Goal: Find specific page/section: Find specific page/section

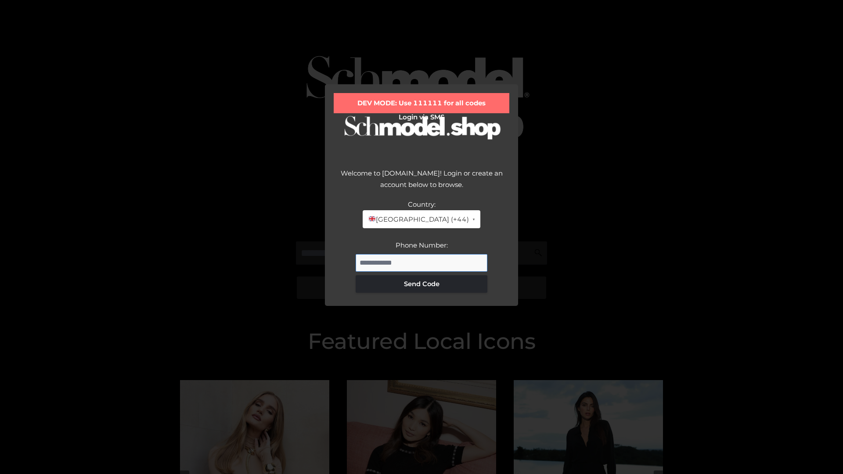
click at [421, 263] on input "Phone Number:" at bounding box center [422, 263] width 132 height 18
type input "**********"
click at [421, 284] on button "Send Code" at bounding box center [422, 284] width 132 height 18
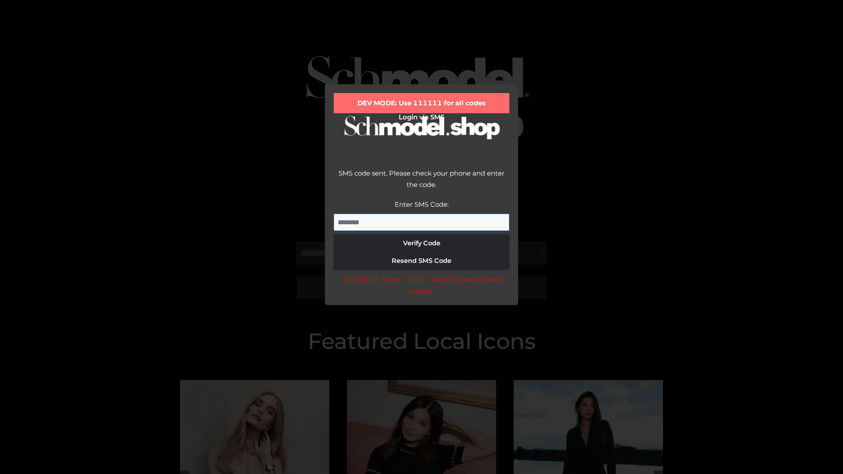
click at [421, 222] on input "Enter SMS Code:" at bounding box center [422, 223] width 176 height 18
type input "******"
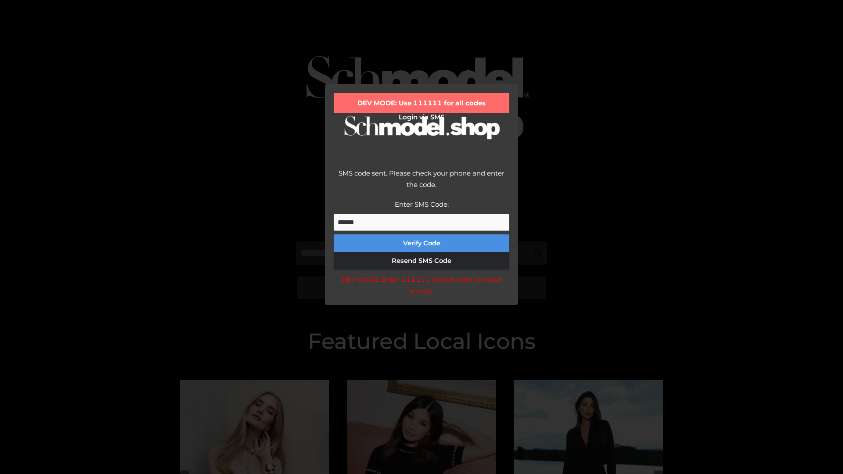
click at [421, 243] on button "Verify Code" at bounding box center [422, 243] width 176 height 18
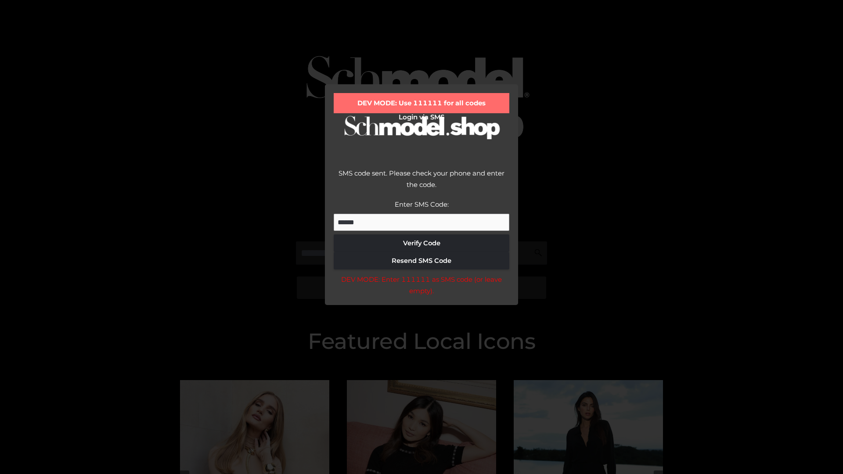
click at [421, 288] on div "DEV MODE: Enter 111111 as SMS code (or leave empty)." at bounding box center [422, 285] width 176 height 22
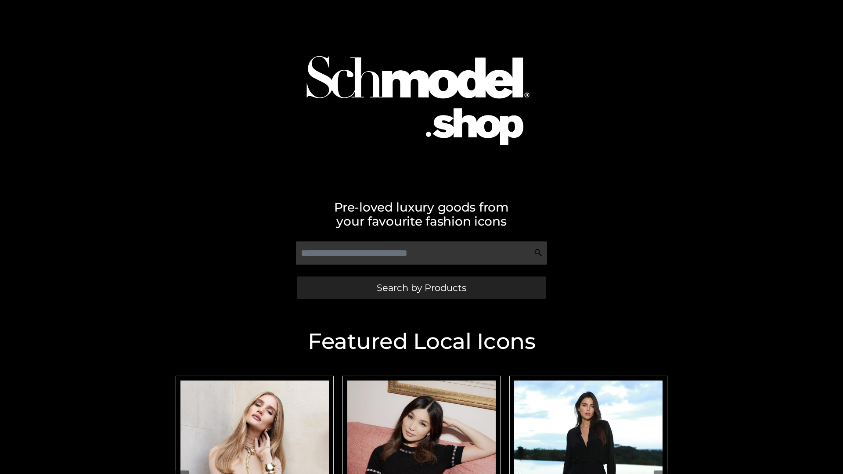
click at [421, 288] on span "Search by Products" at bounding box center [422, 287] width 90 height 9
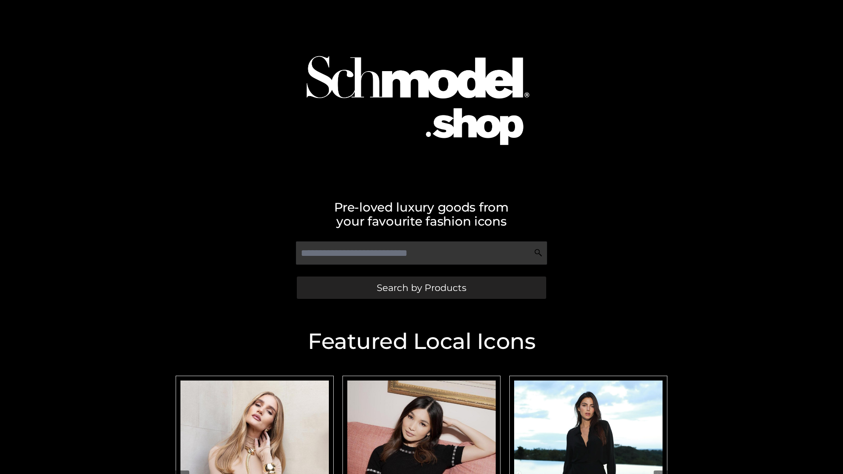
click at [421, 288] on span "Search by Products" at bounding box center [422, 287] width 90 height 9
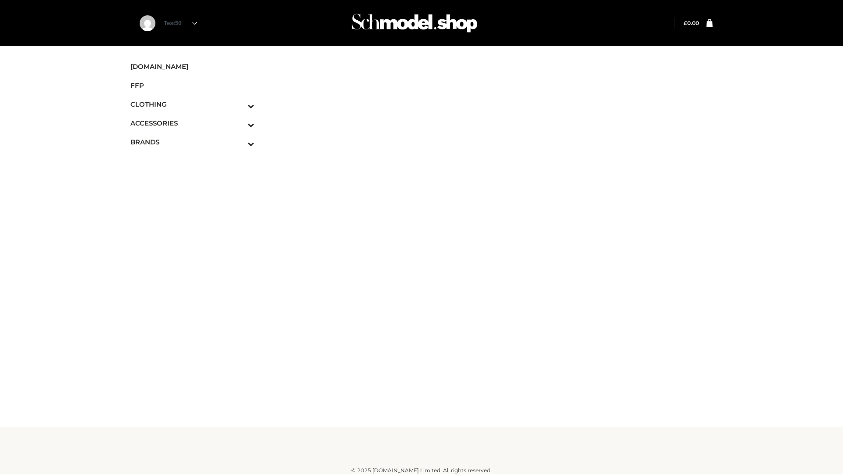
scroll to position [5, 0]
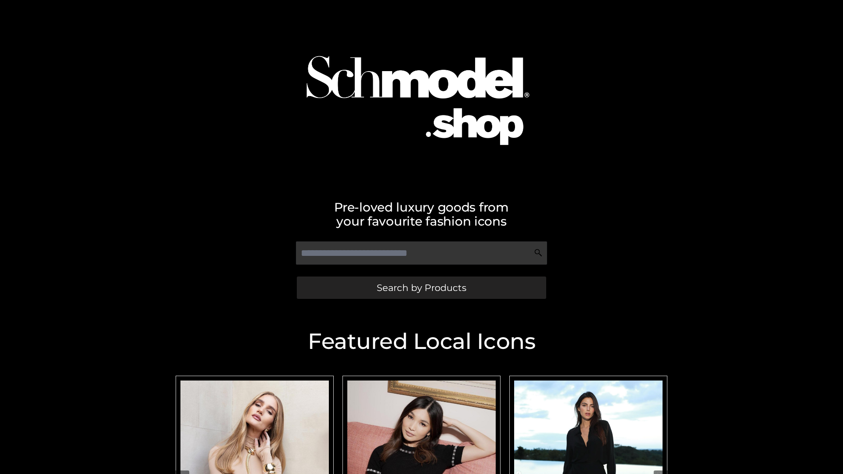
click at [421, 288] on span "Search by Products" at bounding box center [422, 287] width 90 height 9
